Goal: Task Accomplishment & Management: Manage account settings

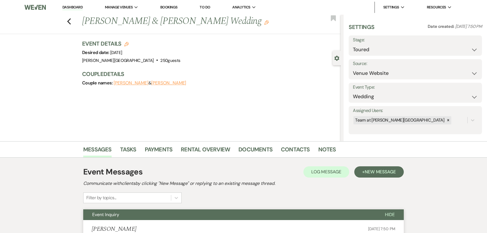
select select "5"
click at [71, 20] on use "button" at bounding box center [69, 21] width 4 height 6
select select "2"
select select "4"
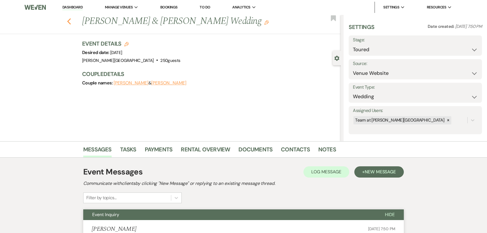
select select "5"
select select "4"
select select "8"
select select "10"
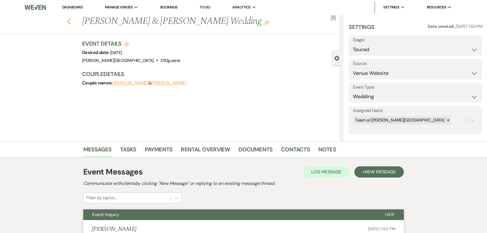
select select "8"
select select "1"
select select "8"
select select "5"
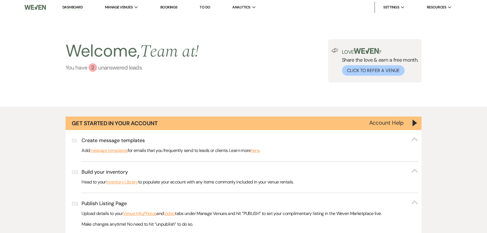
click at [72, 67] on link "You have 2 unanswered lead s ." at bounding box center [131, 67] width 133 height 8
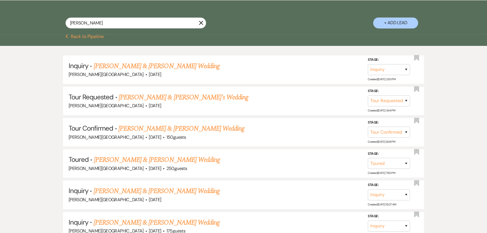
click at [74, 37] on button "Previous Back to Pipeline" at bounding box center [84, 36] width 38 height 4
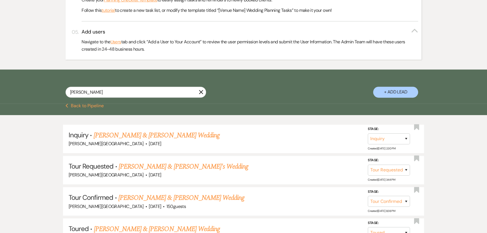
click at [77, 105] on button "Previous Back to Pipeline" at bounding box center [84, 105] width 38 height 4
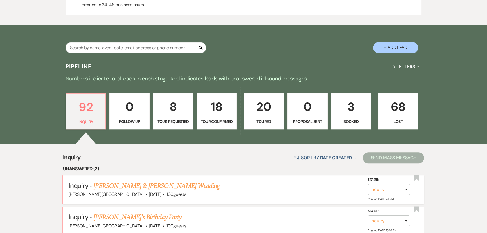
scroll to position [383, 0]
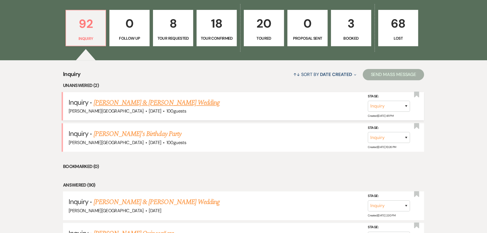
click at [115, 105] on link "[PERSON_NAME] & [PERSON_NAME] Wedding" at bounding box center [157, 102] width 126 height 10
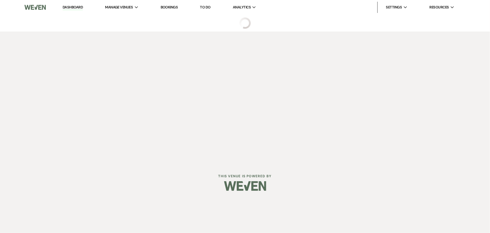
select select "5"
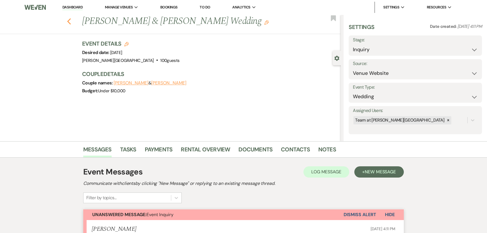
click at [71, 22] on icon "Previous" at bounding box center [69, 21] width 4 height 7
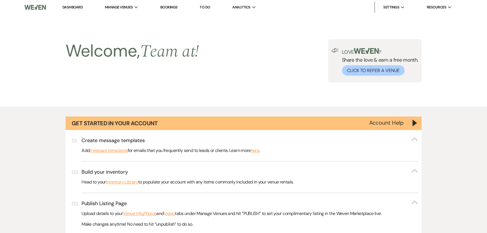
scroll to position [383, 0]
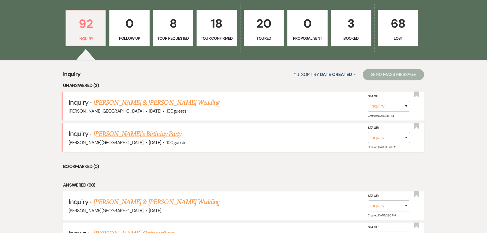
click at [127, 133] on link "[PERSON_NAME]'s Birthday Party" at bounding box center [138, 134] width 88 height 10
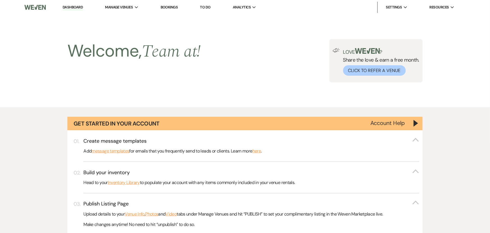
select select "5"
select select "4"
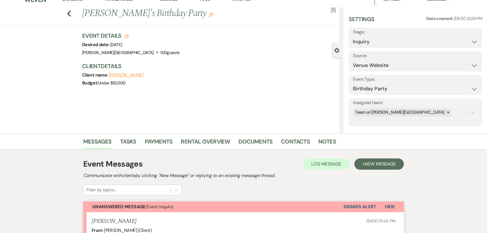
scroll to position [4, 0]
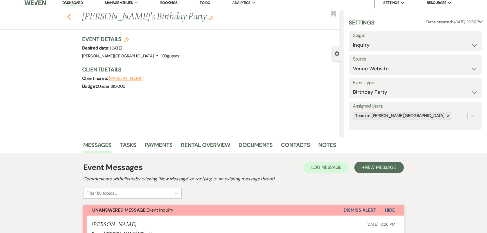
click at [69, 15] on icon "Previous" at bounding box center [69, 16] width 4 height 7
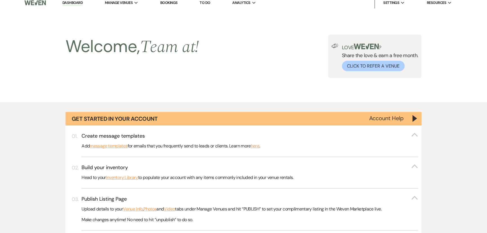
scroll to position [383, 0]
